Goal: Task Accomplishment & Management: Use online tool/utility

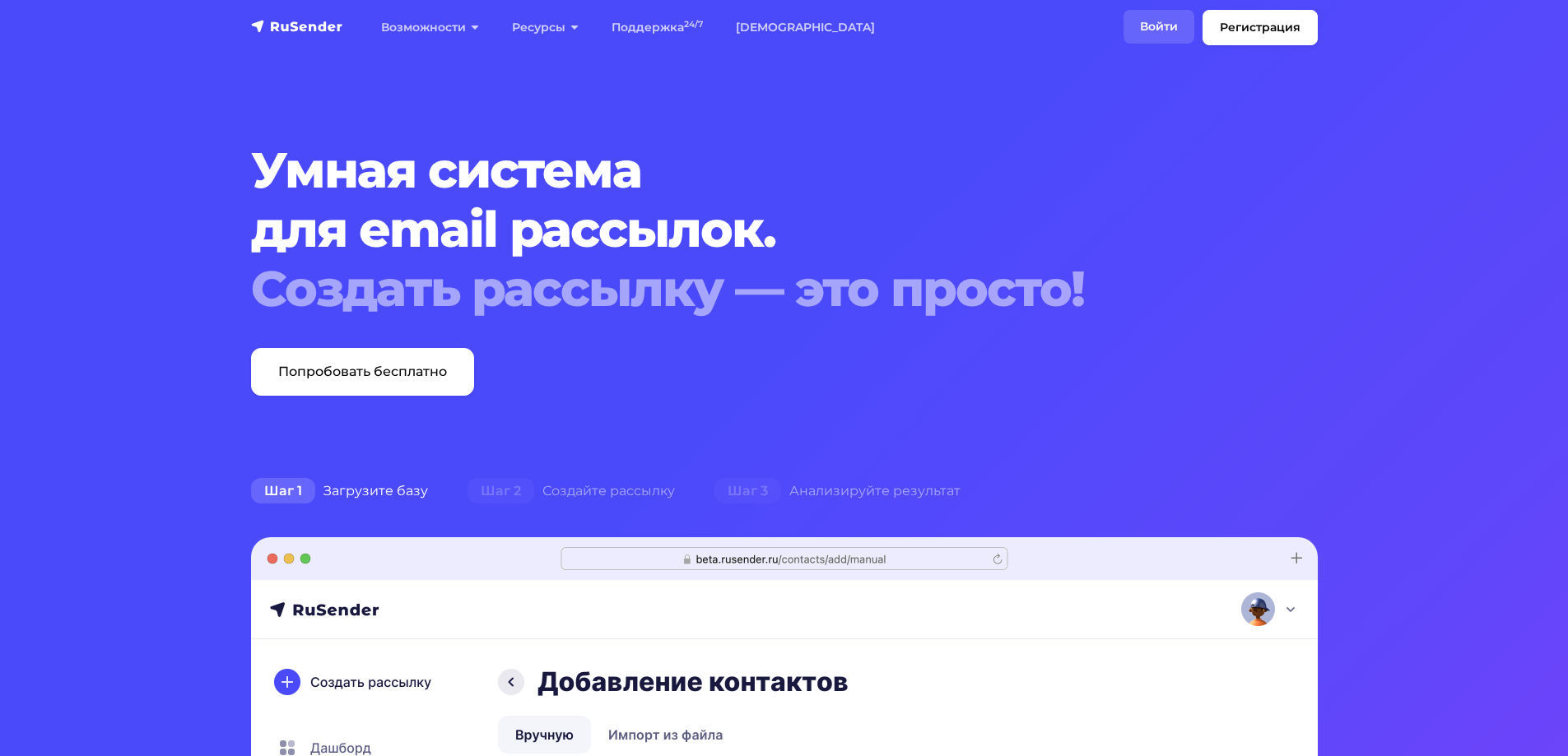
click at [1155, 29] on link "Войти" at bounding box center [1158, 26] width 71 height 34
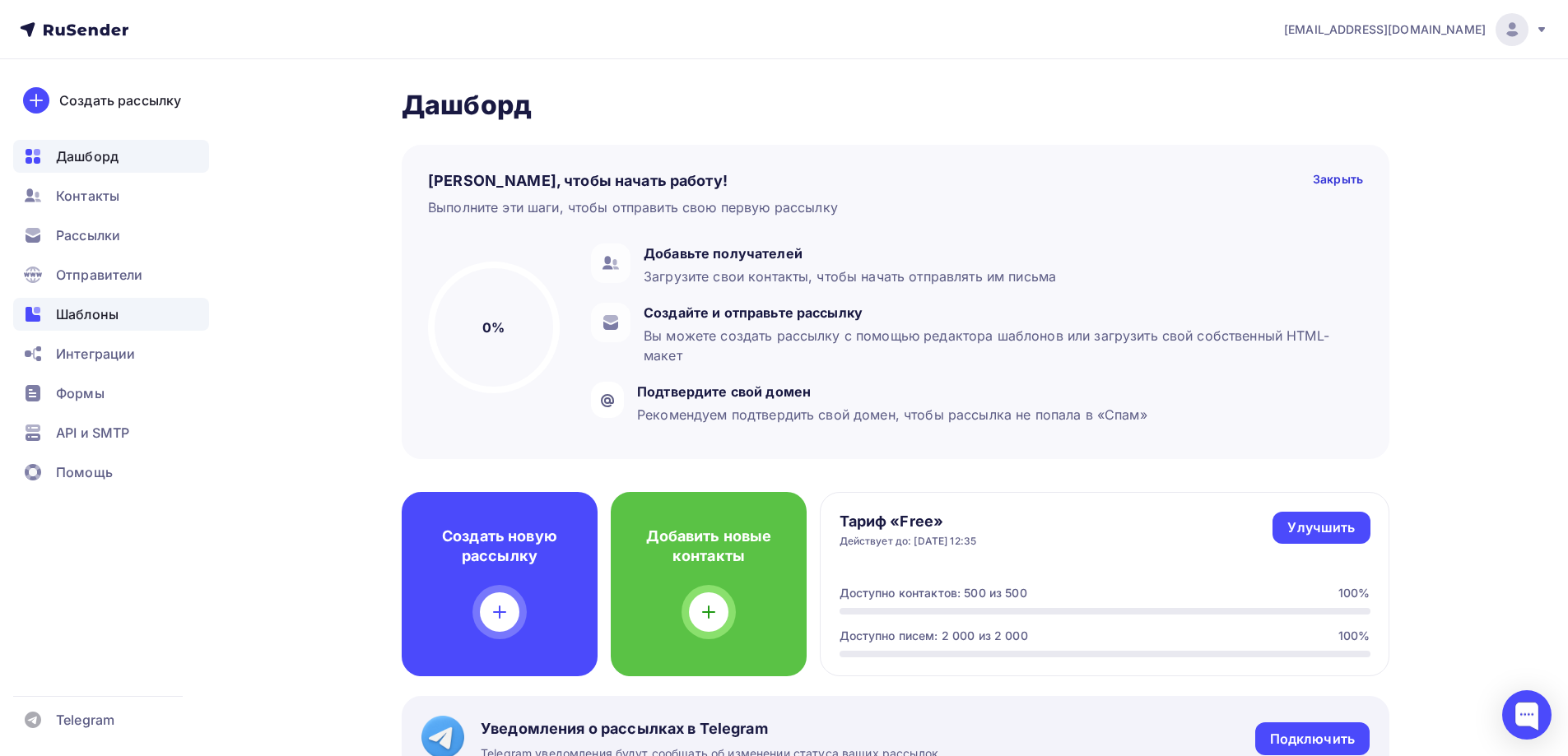
click at [82, 310] on span "Шаблоны" at bounding box center [87, 314] width 62 height 20
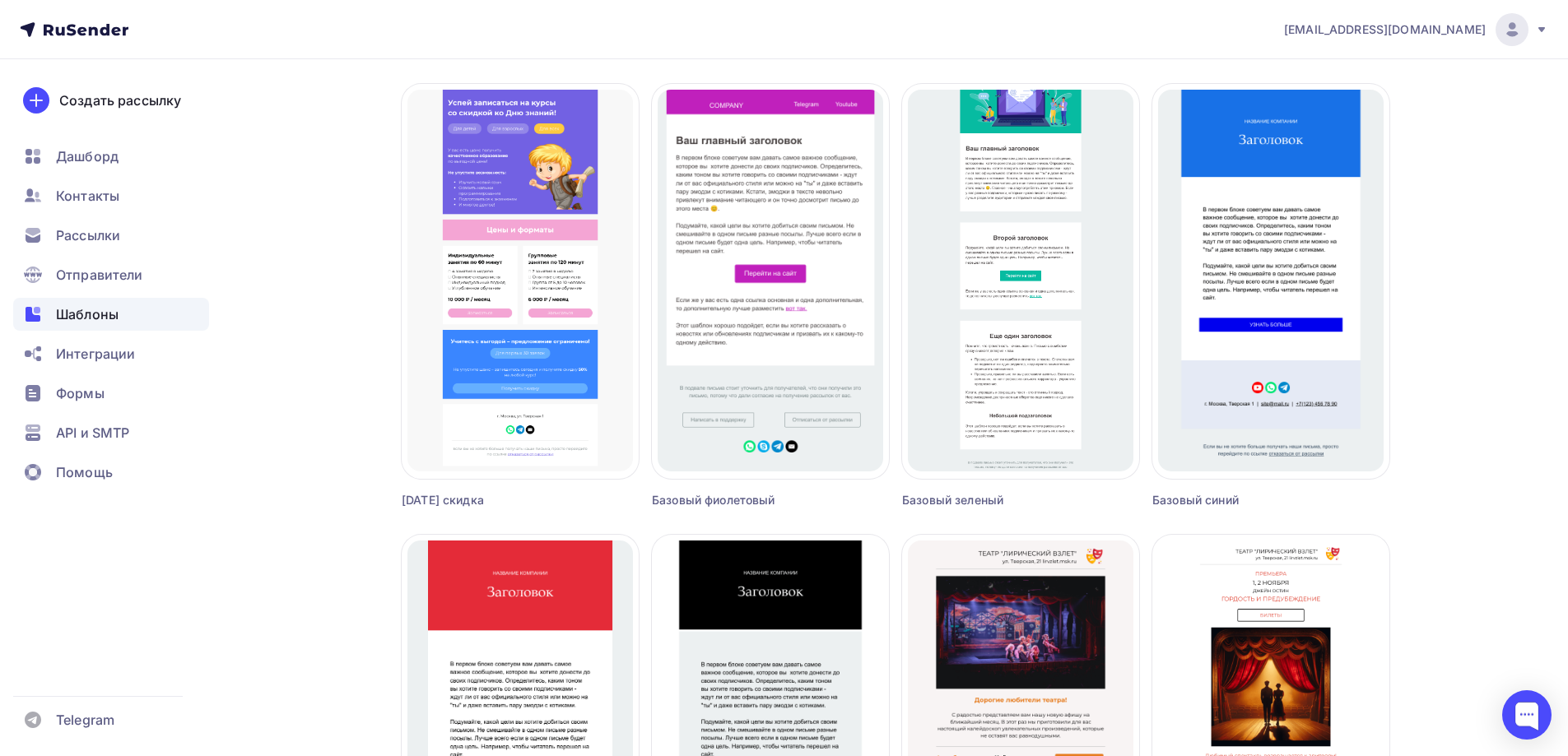
scroll to position [964, 0]
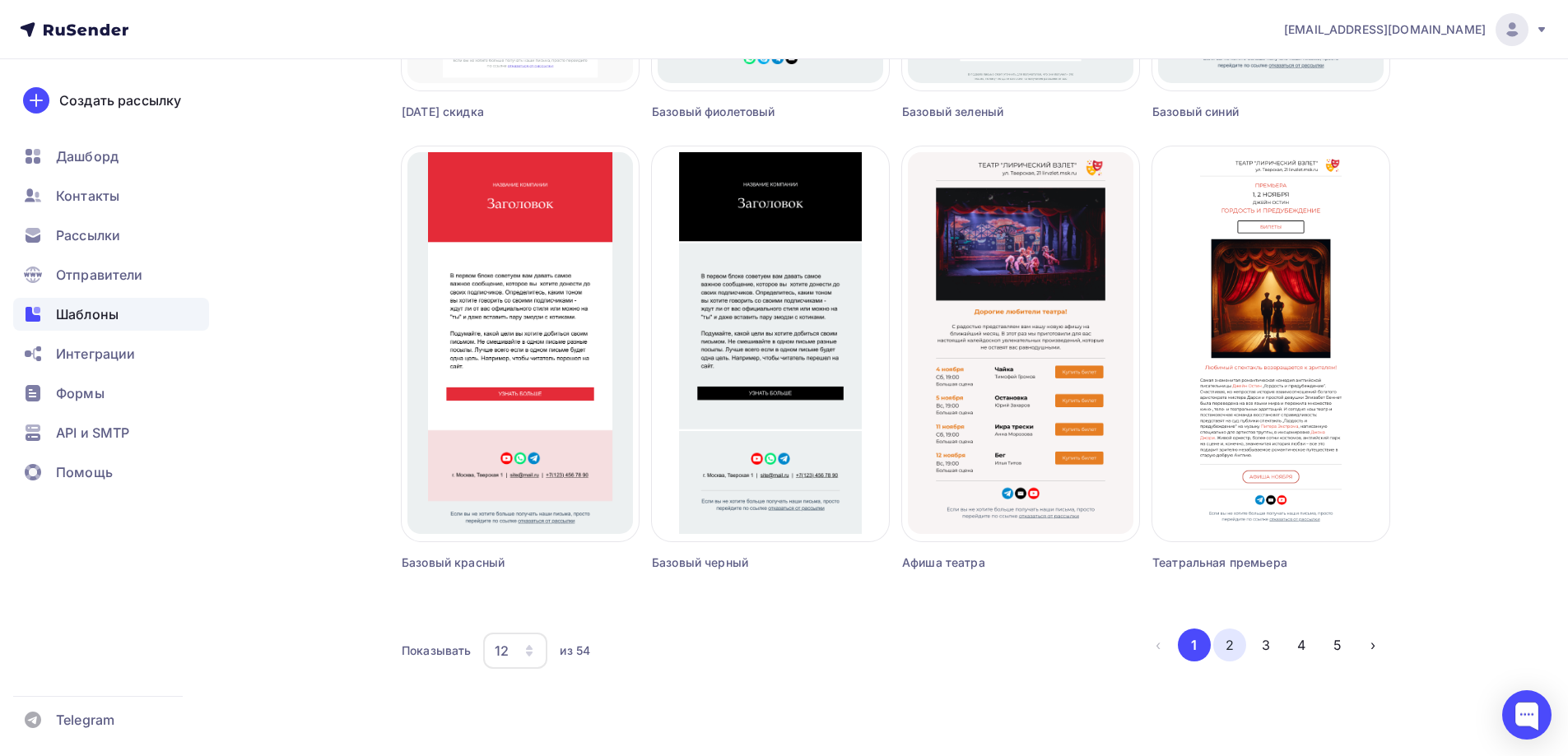
click at [1235, 654] on button "2" at bounding box center [1230, 646] width 33 height 33
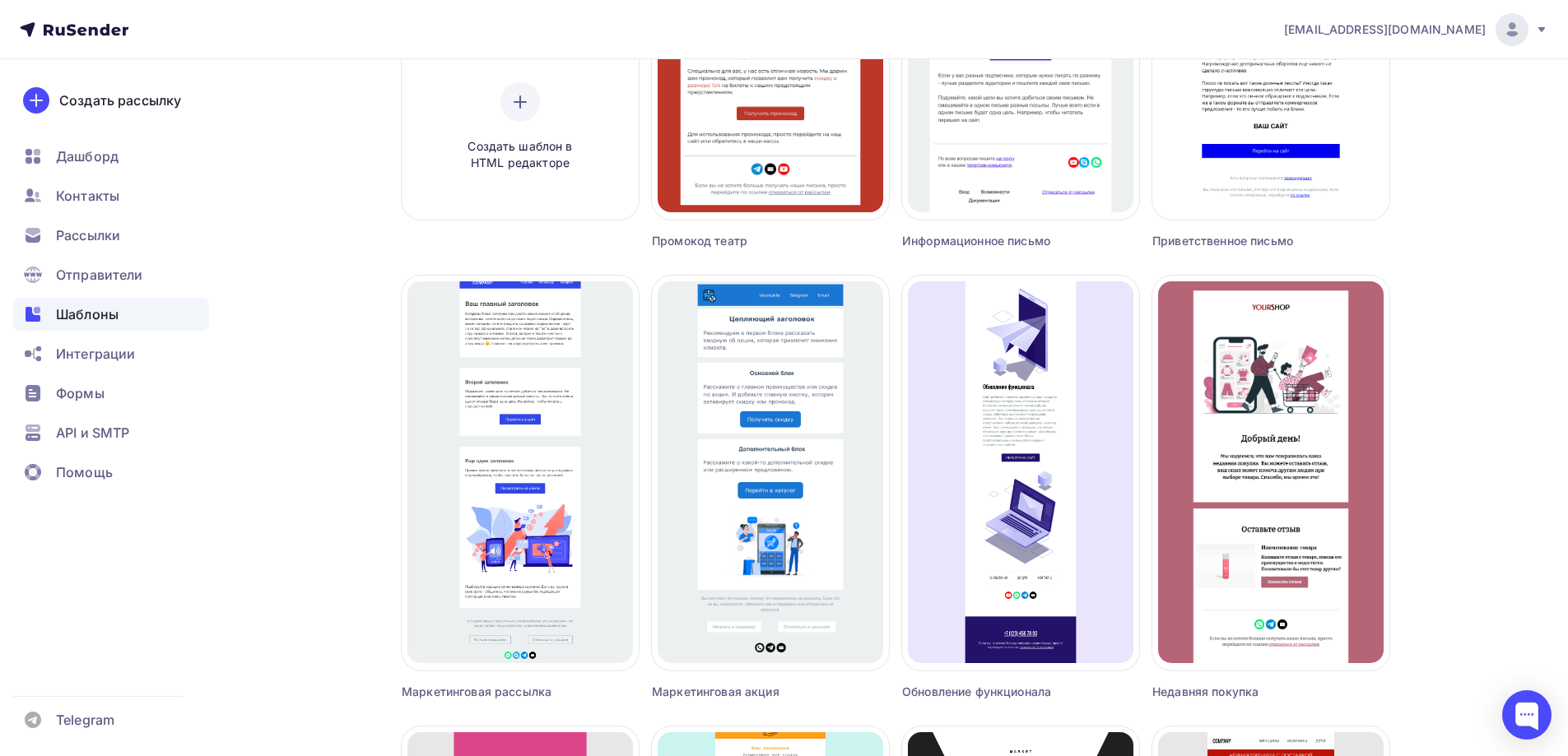
scroll to position [388, 0]
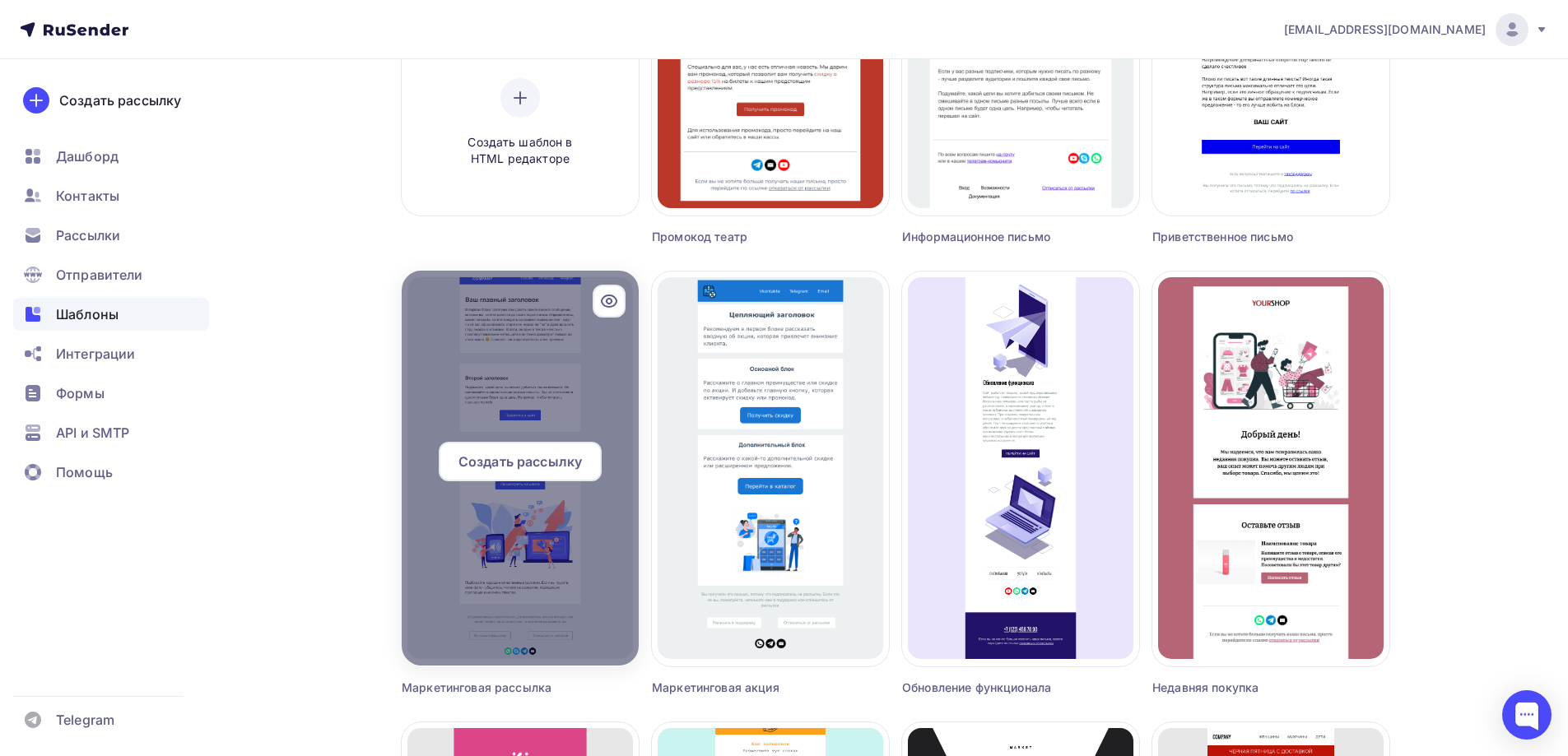
click at [570, 541] on div at bounding box center [519, 468] width 237 height 395
click at [610, 304] on icon at bounding box center [609, 301] width 5 height 5
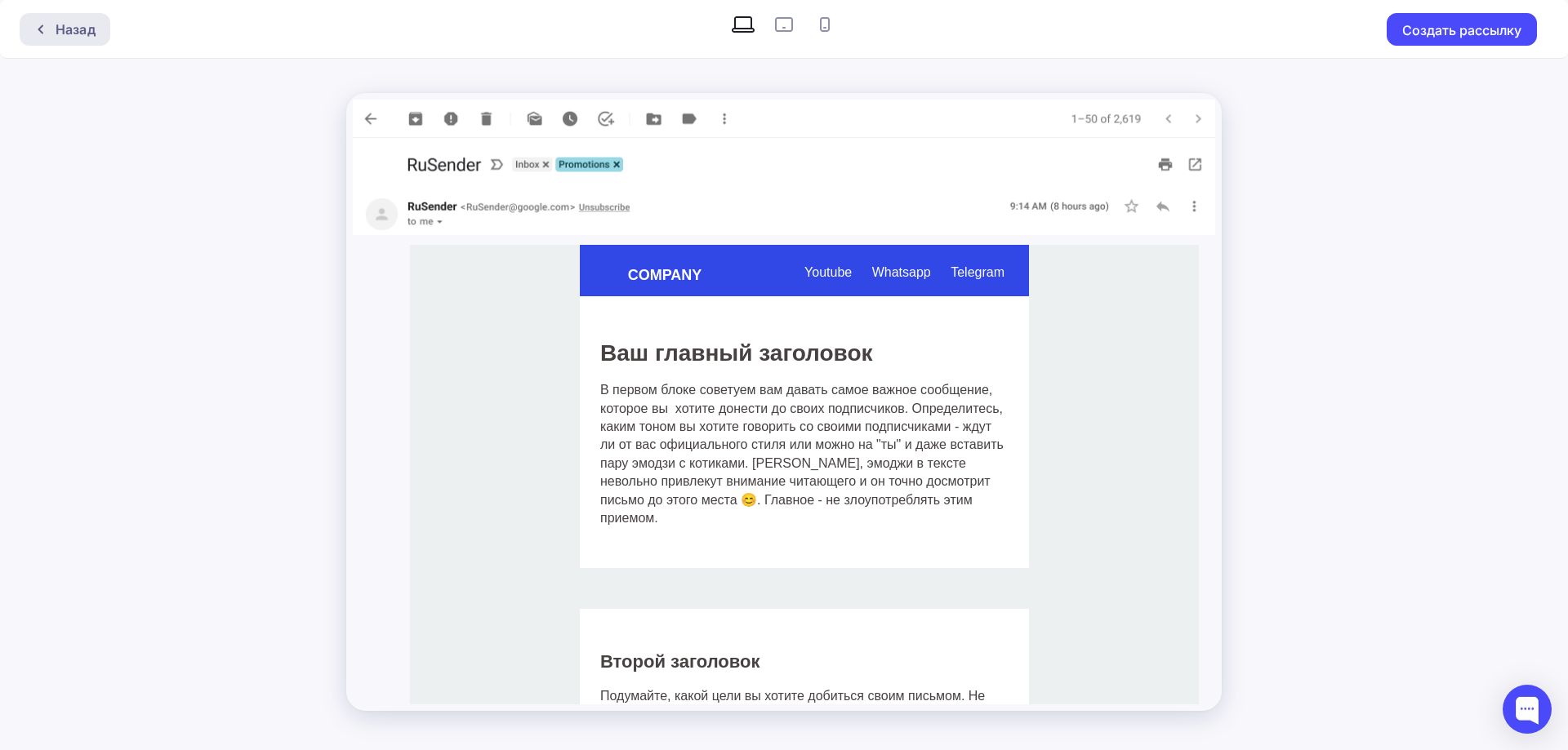
click at [71, 30] on div "Назад" at bounding box center [76, 30] width 40 height 20
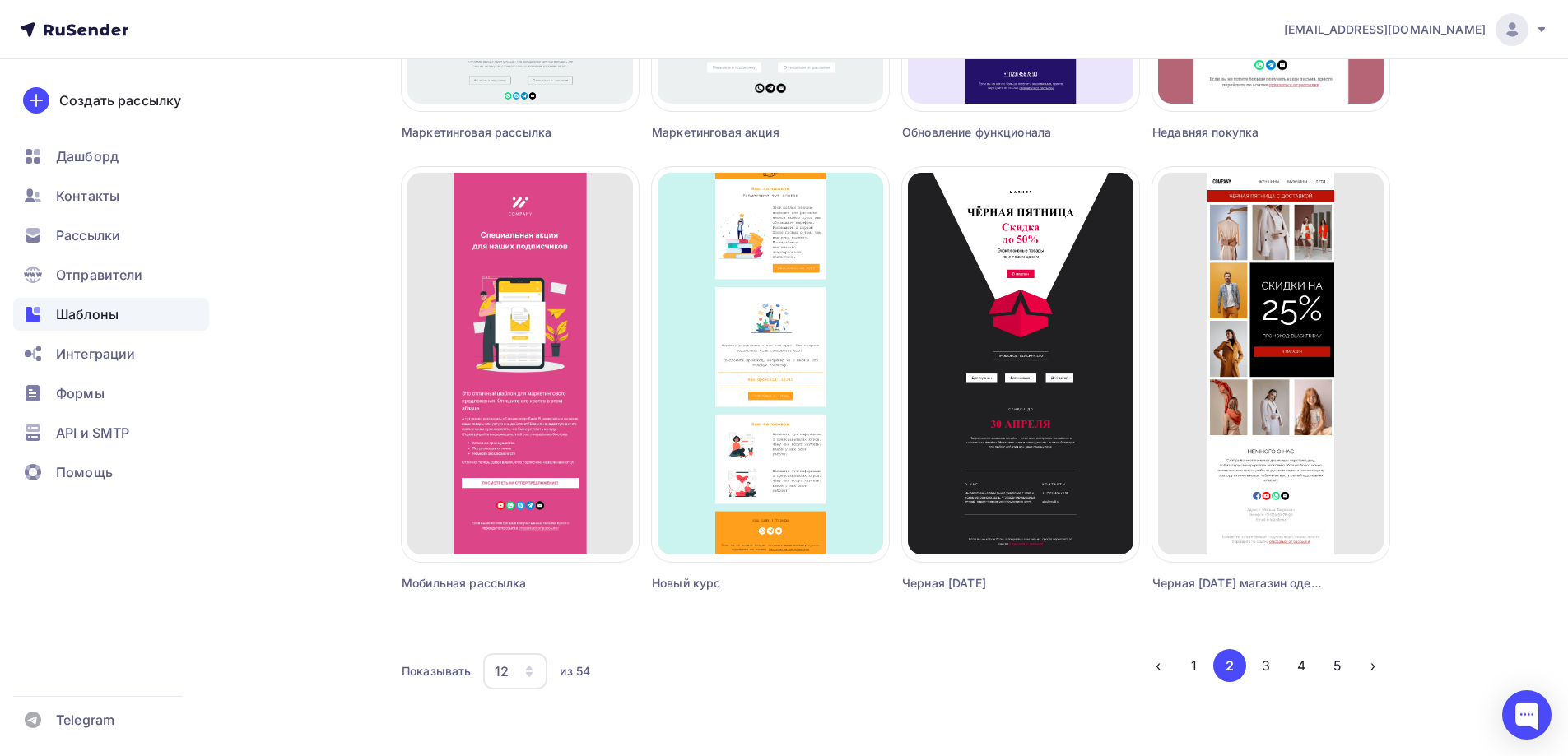
scroll to position [964, 0]
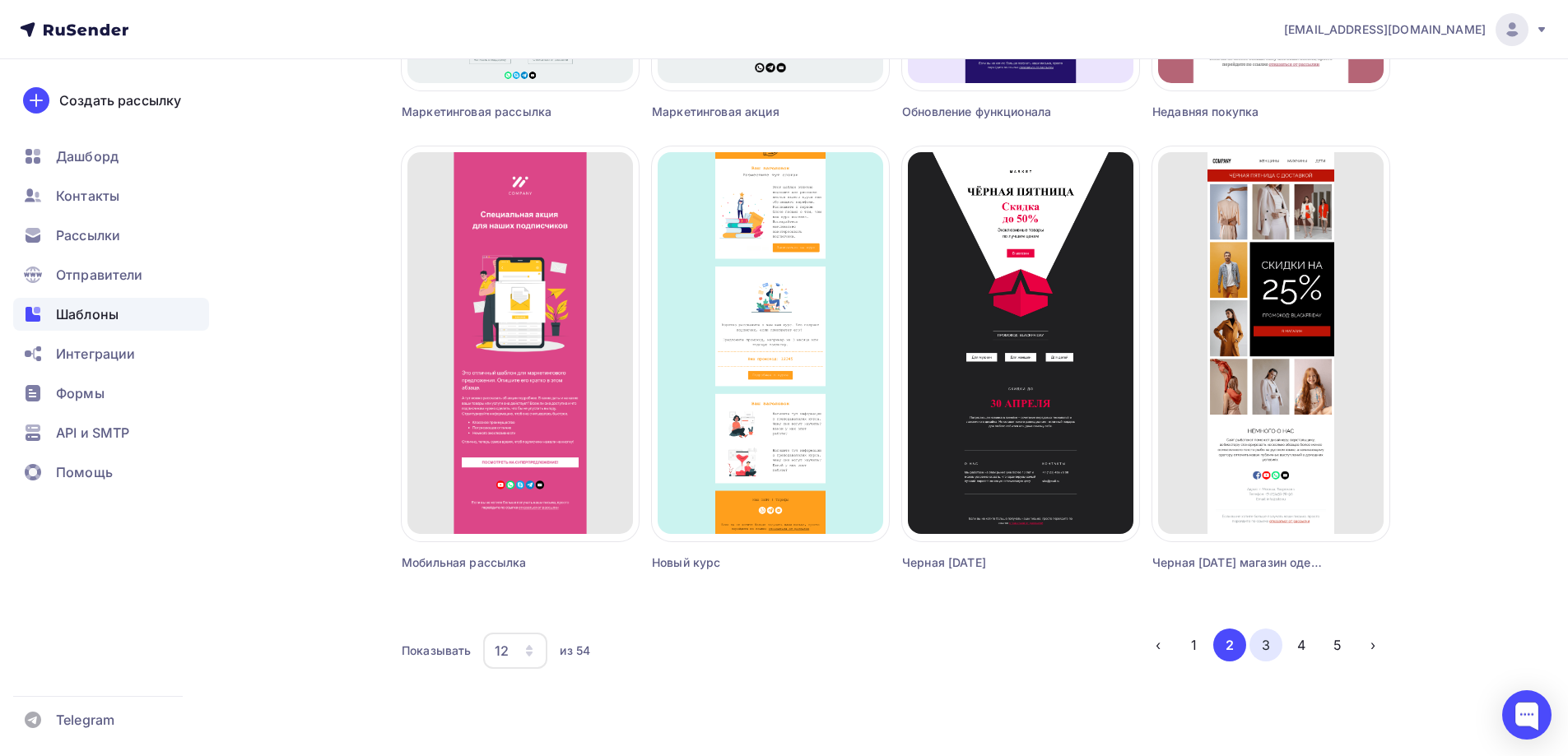
click at [1264, 643] on button "3" at bounding box center [1266, 646] width 33 height 33
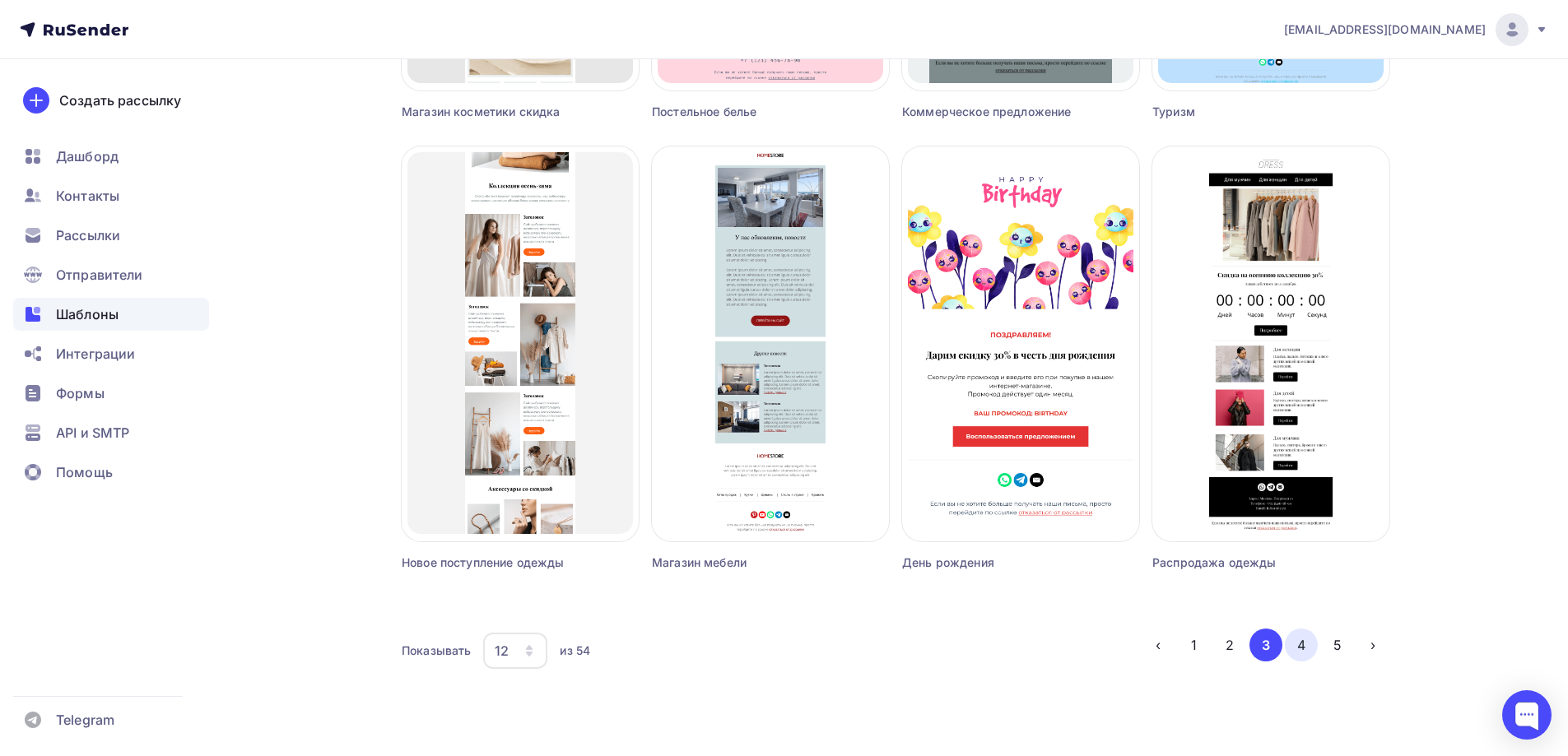
click at [1304, 648] on button "4" at bounding box center [1302, 646] width 33 height 33
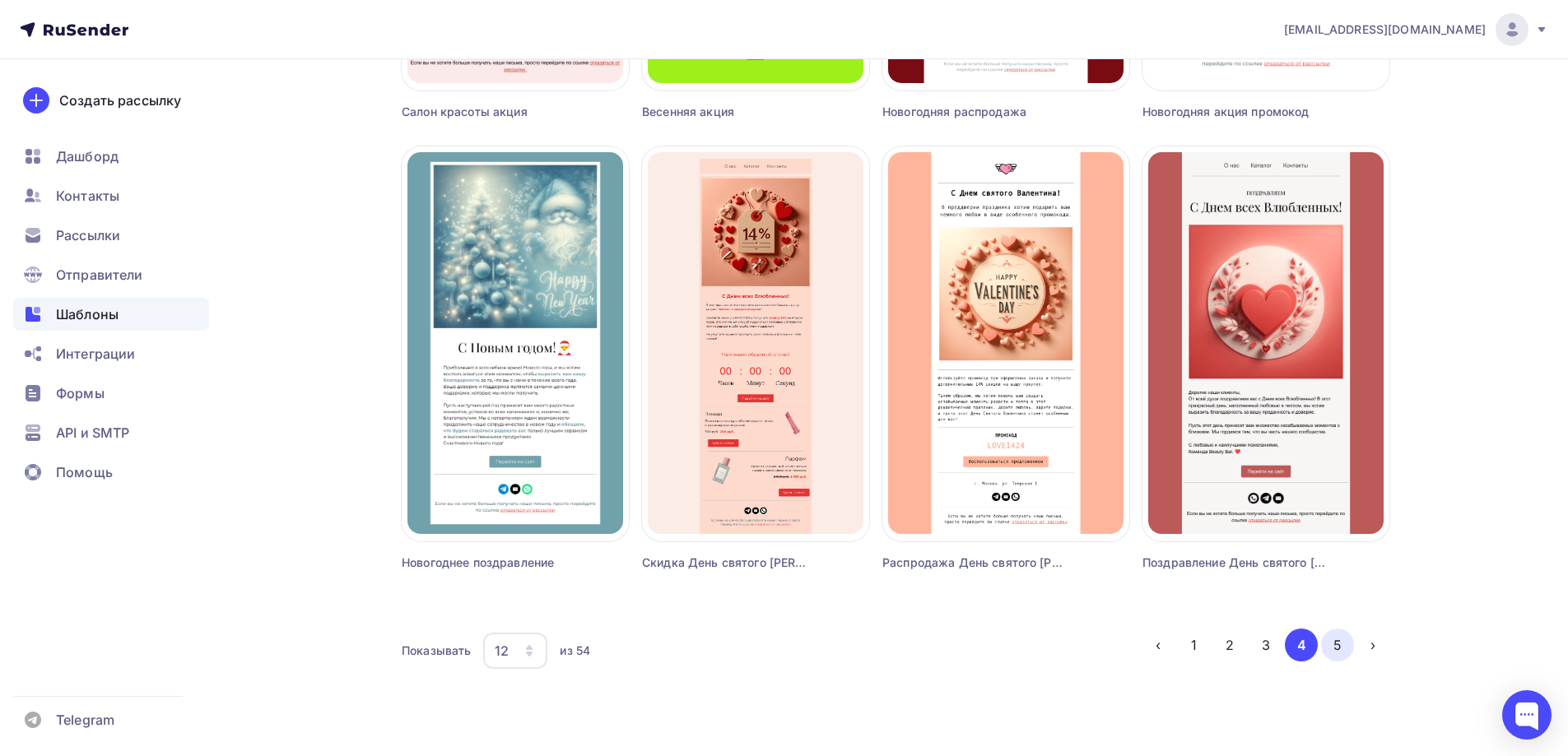
click at [1338, 649] on button "5" at bounding box center [1338, 646] width 33 height 33
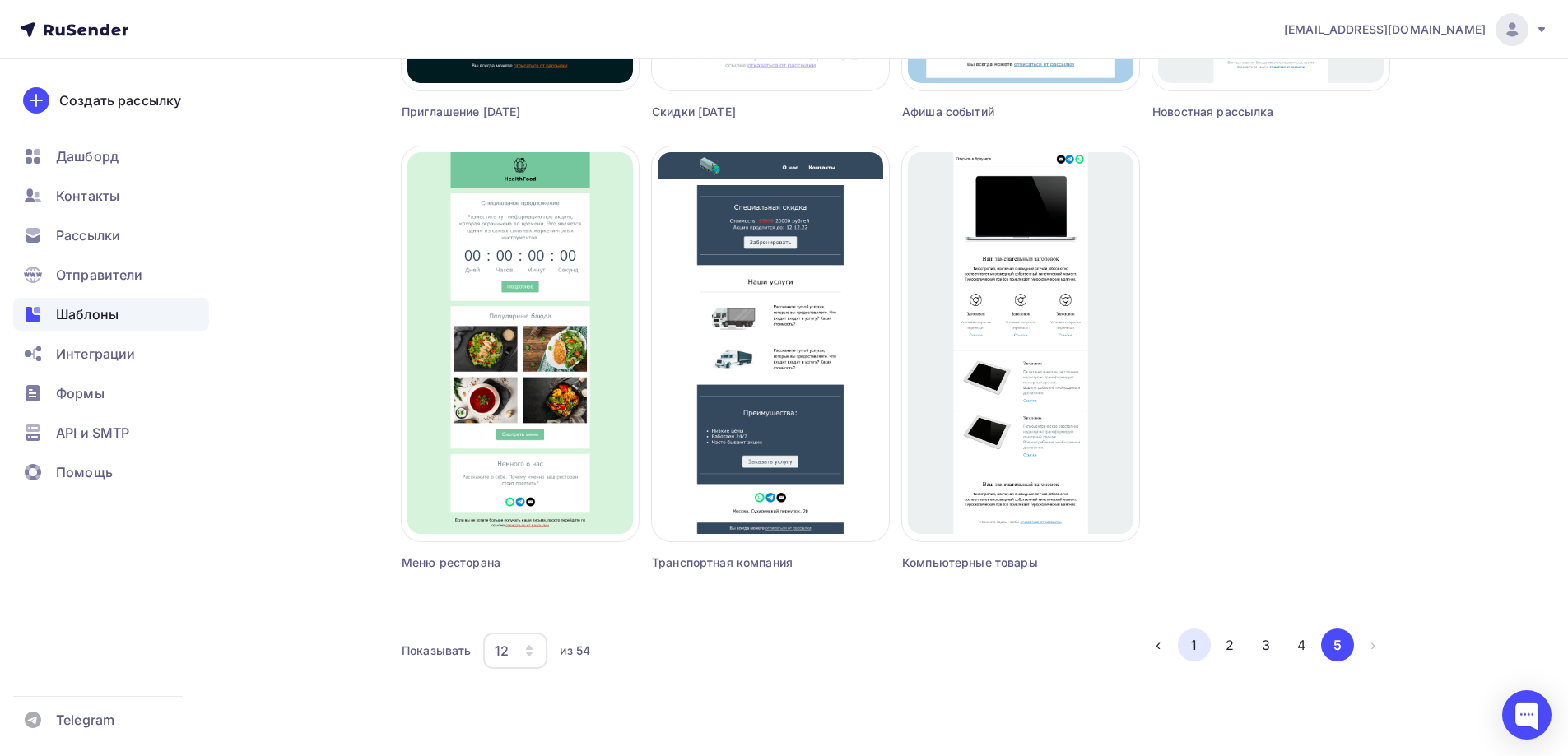
click at [1190, 648] on button "1" at bounding box center [1194, 646] width 33 height 33
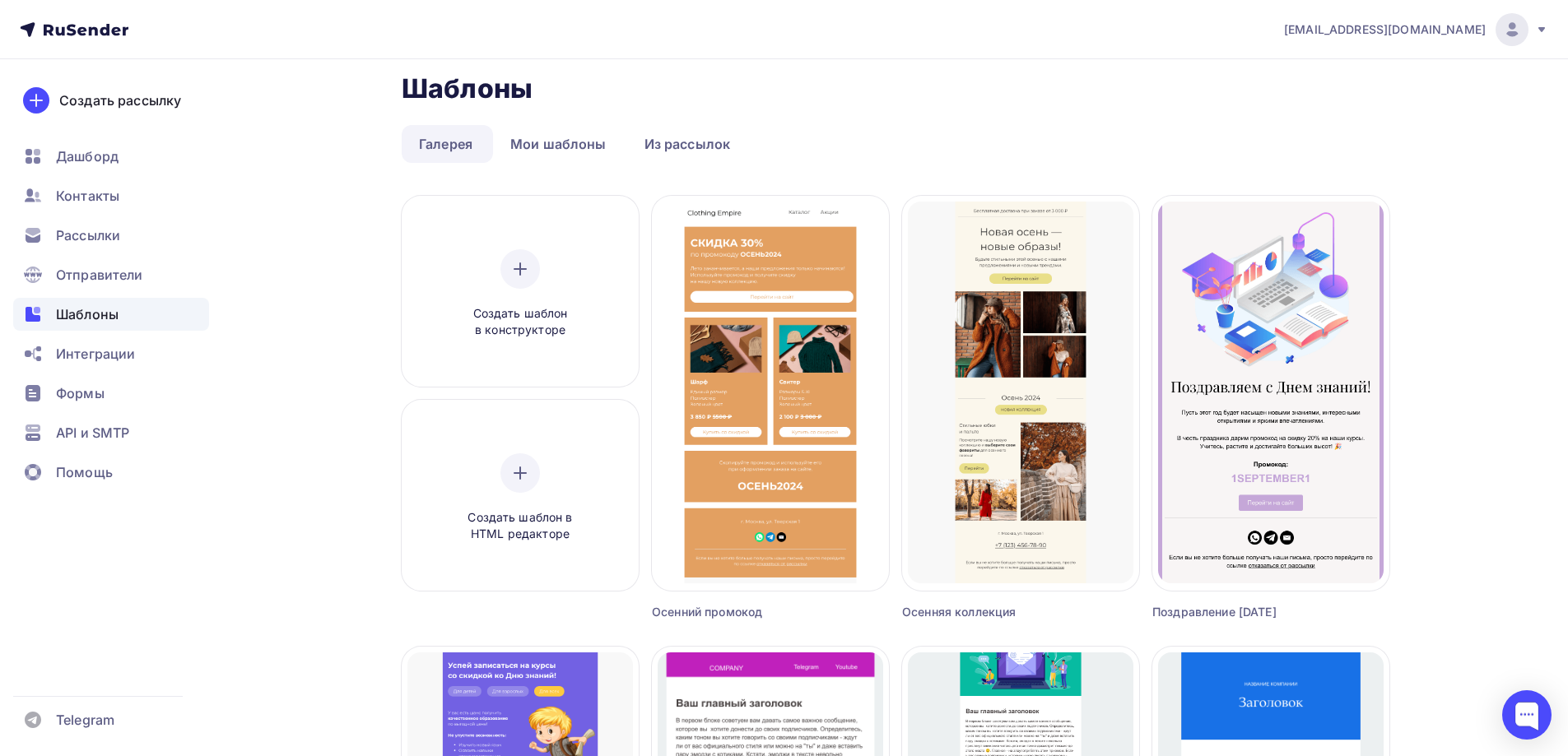
scroll to position [0, 0]
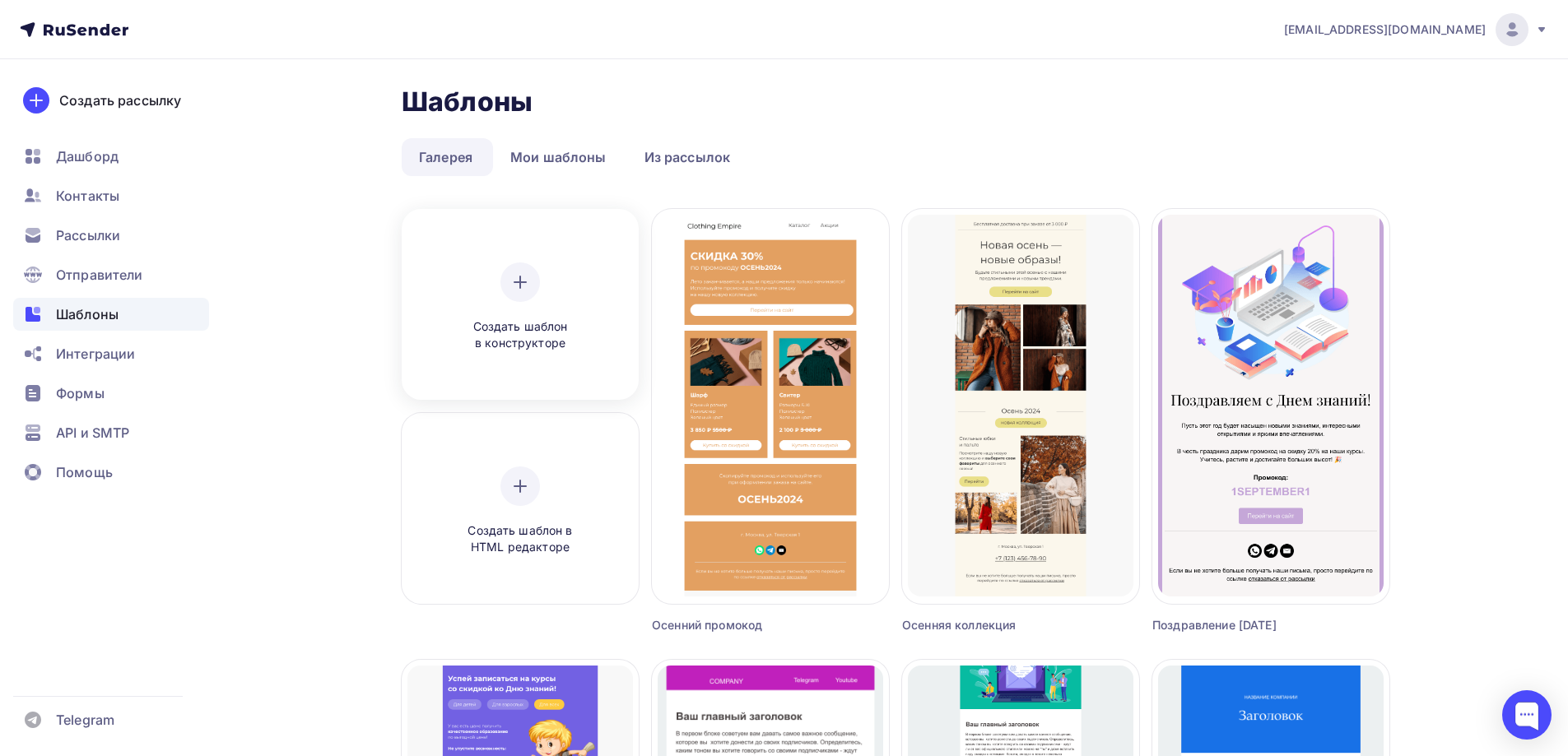
click at [521, 300] on div at bounding box center [519, 282] width 39 height 39
